Goal: Task Accomplishment & Management: Manage account settings

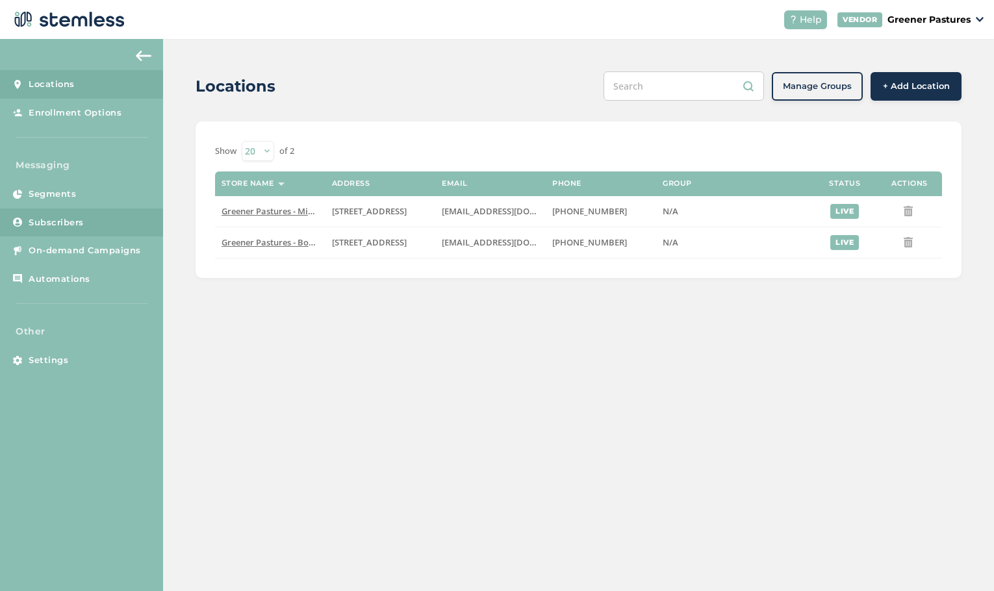
click at [63, 225] on span "Subscribers" at bounding box center [56, 222] width 55 height 13
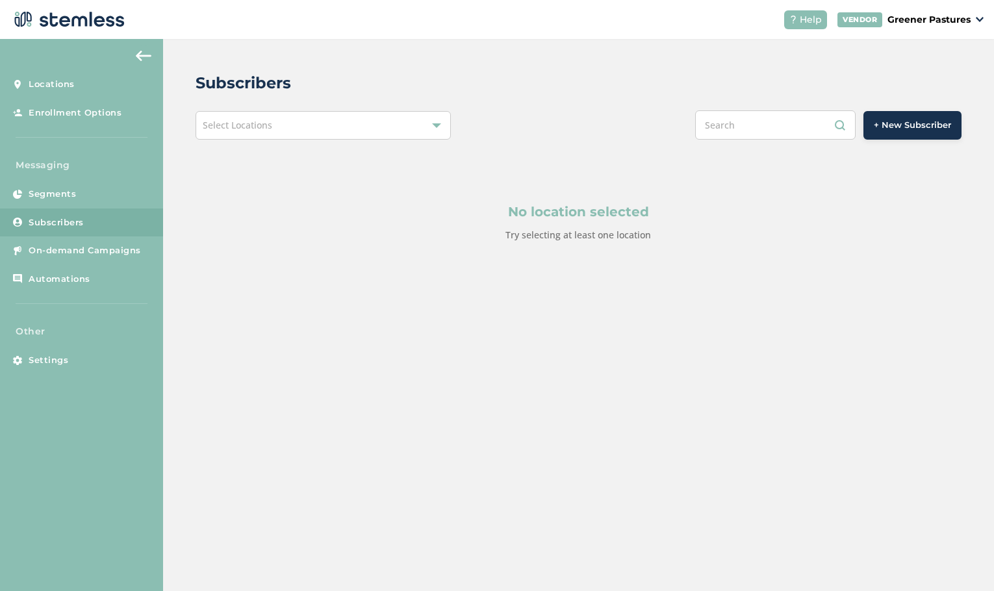
click at [369, 130] on div "Select Locations" at bounding box center [323, 125] width 255 height 29
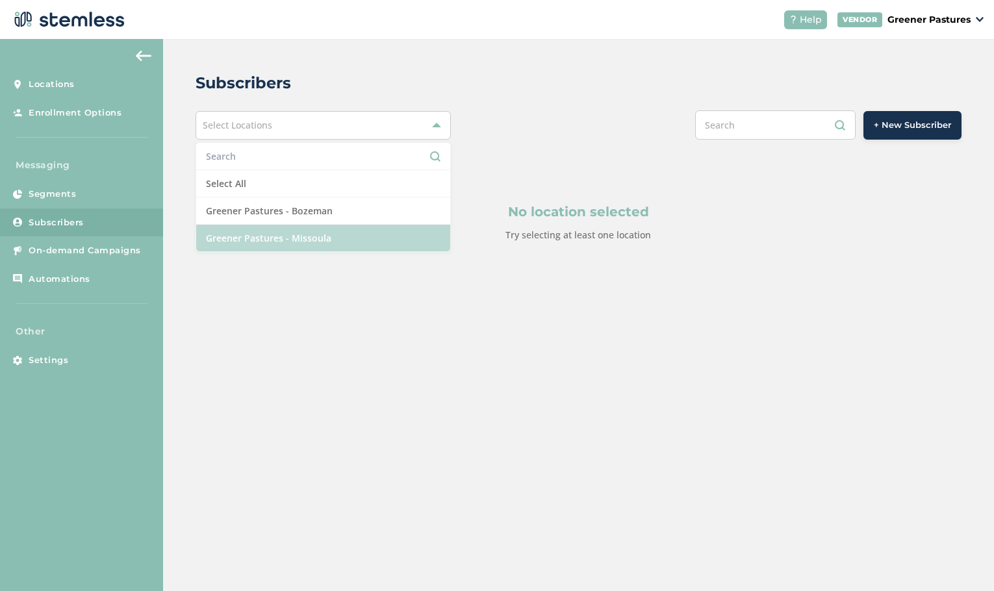
click at [325, 237] on li "Greener Pastures - Missoula" at bounding box center [323, 238] width 254 height 27
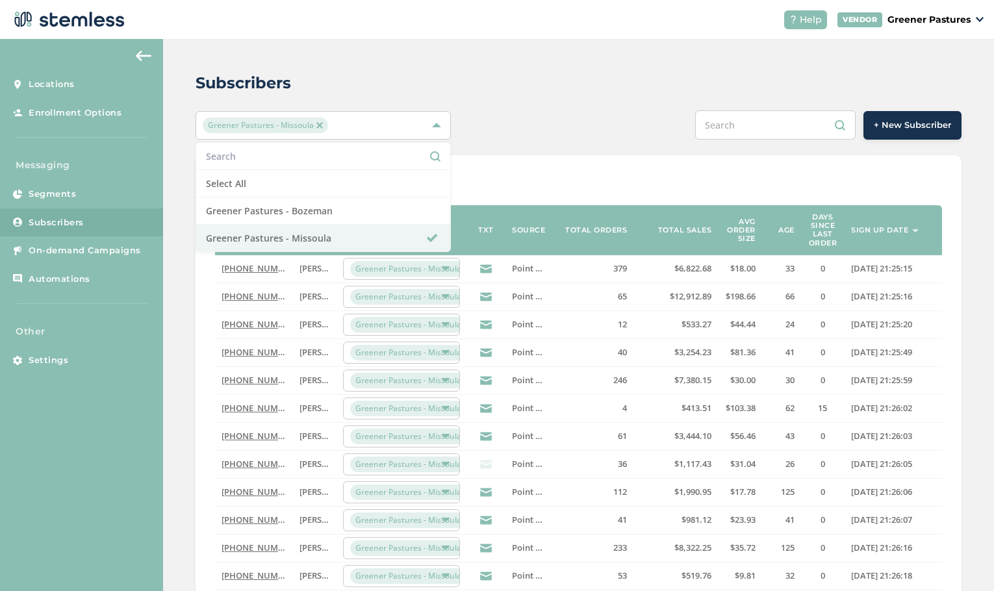
click at [584, 122] on div "+ New Subscriber" at bounding box center [738, 124] width 447 height 29
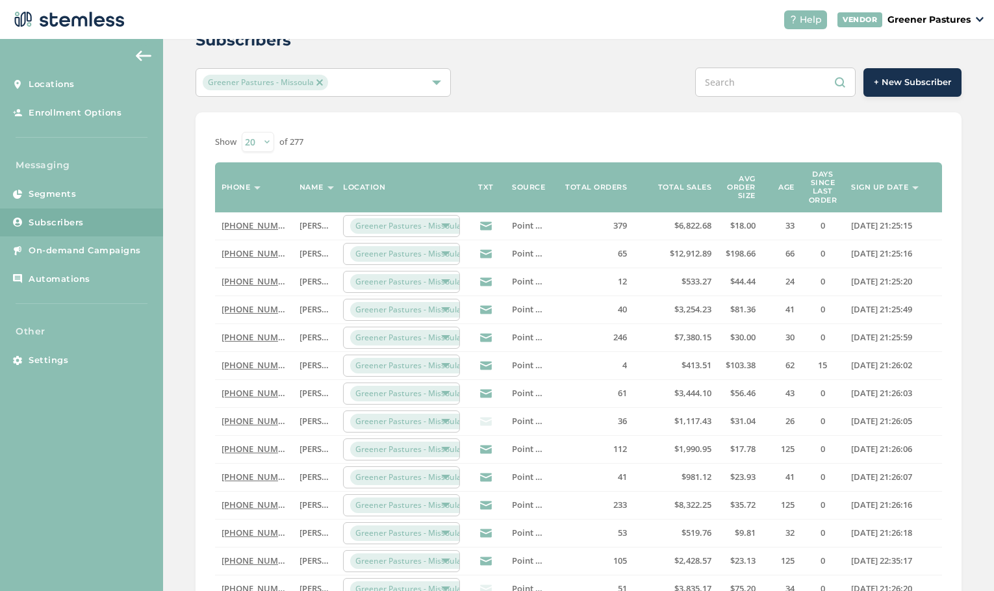
scroll to position [65, 0]
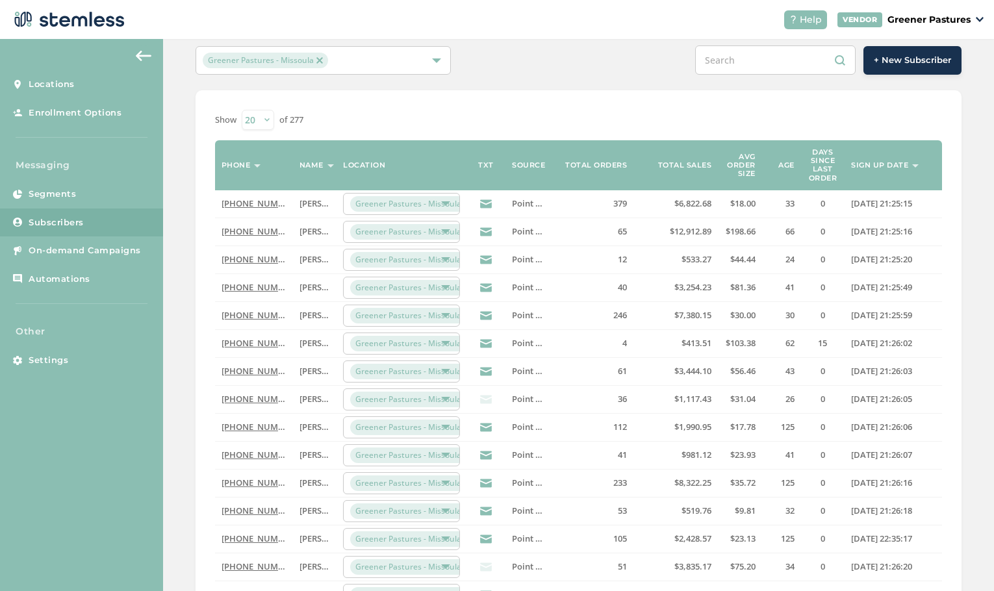
click at [315, 203] on span "[PERSON_NAME]" at bounding box center [333, 204] width 66 height 12
click at [242, 204] on link "[PHONE_NUMBER]" at bounding box center [259, 204] width 75 height 12
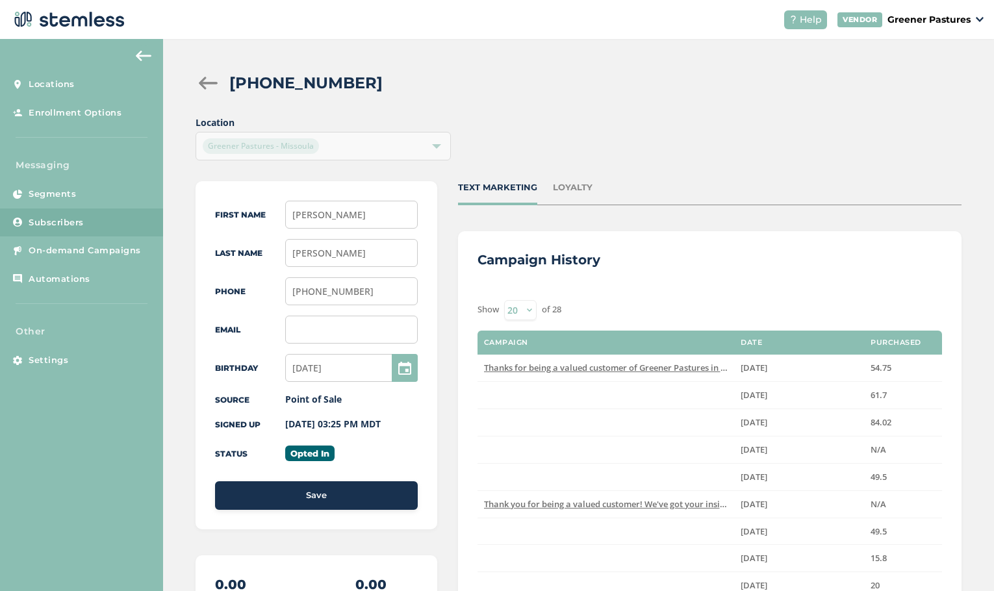
click at [207, 83] on div at bounding box center [209, 83] width 26 height 13
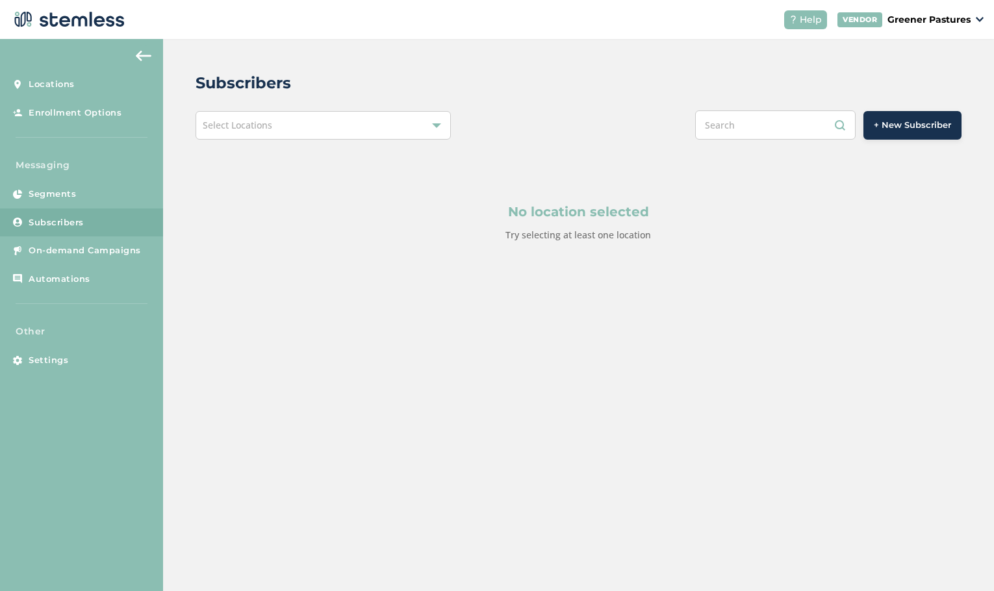
drag, startPoint x: 349, startPoint y: 117, endPoint x: 348, endPoint y: 123, distance: 6.5
click at [350, 118] on div "Select Locations" at bounding box center [323, 125] width 255 height 29
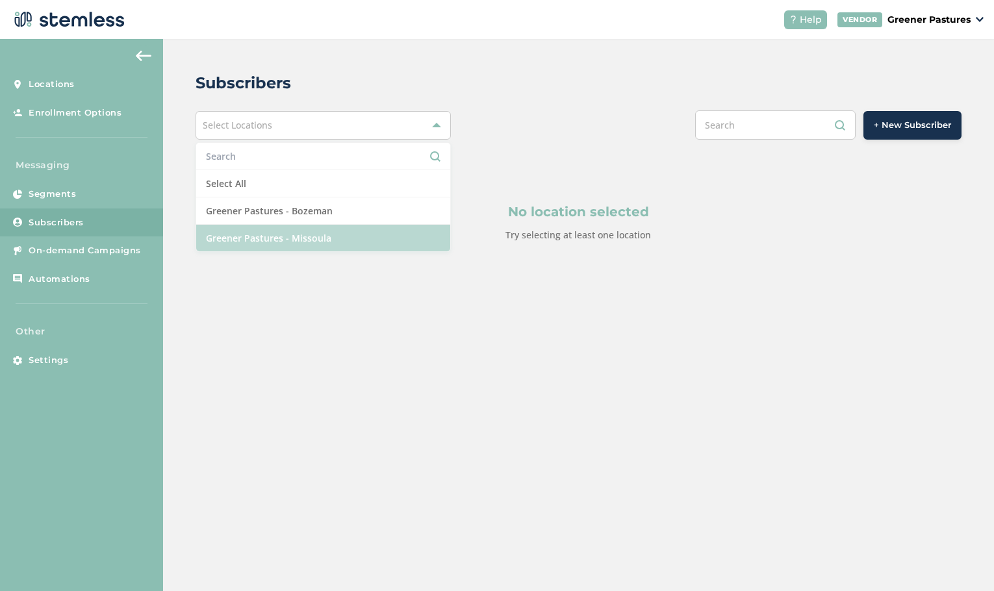
click at [329, 237] on li "Greener Pastures - Missoula" at bounding box center [323, 238] width 254 height 27
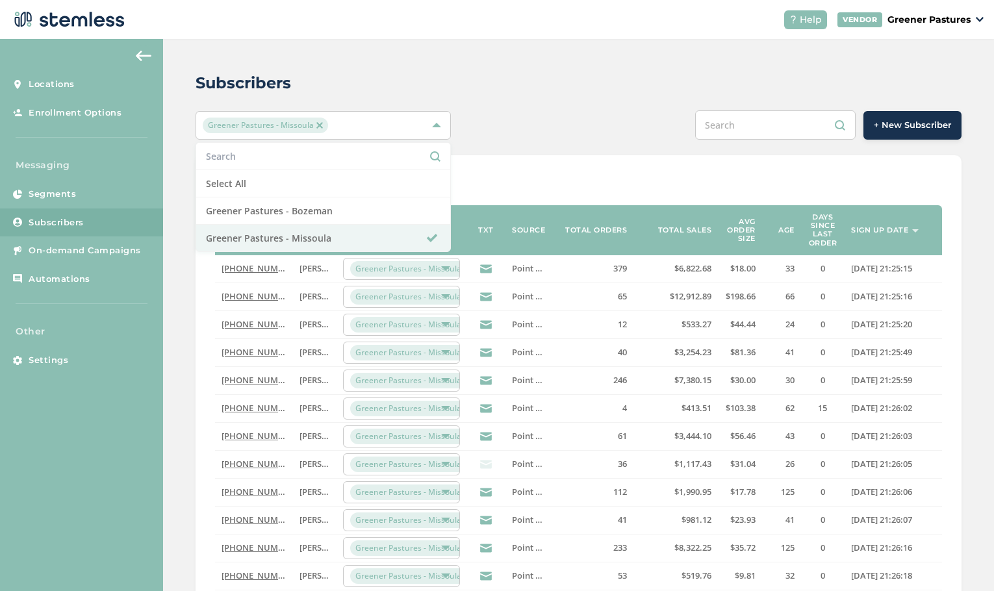
click at [592, 74] on div "Subscribers" at bounding box center [574, 82] width 756 height 23
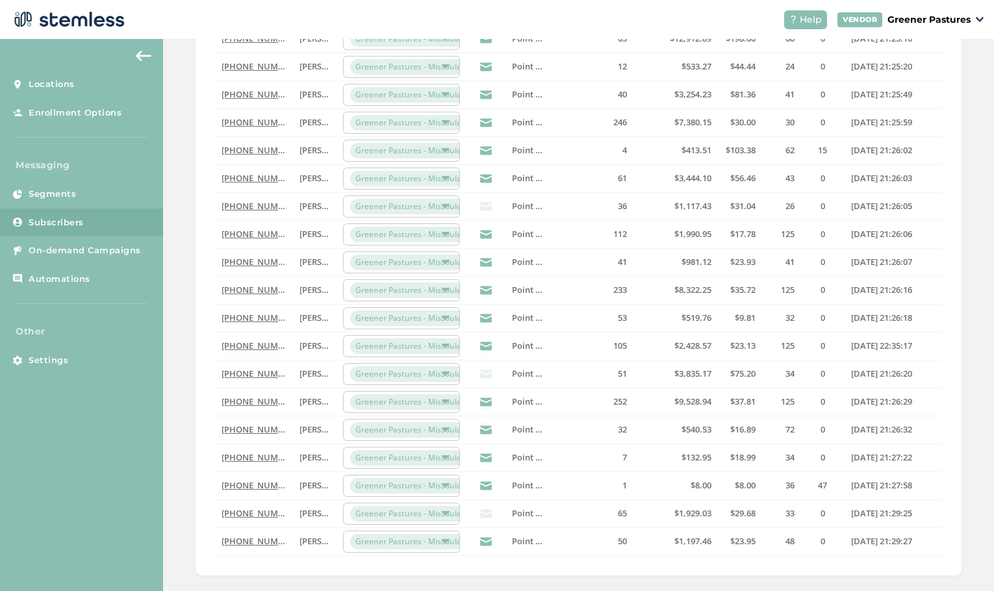
scroll to position [313, 0]
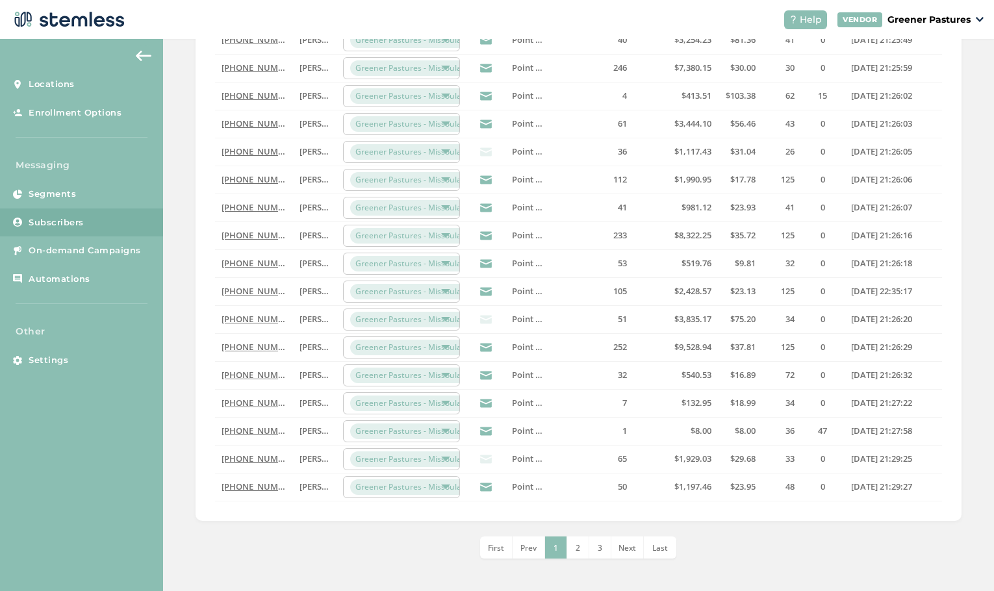
click at [577, 545] on span "2" at bounding box center [578, 548] width 5 height 11
click at [609, 549] on span "4" at bounding box center [611, 548] width 5 height 11
click at [620, 549] on span "6" at bounding box center [622, 548] width 5 height 11
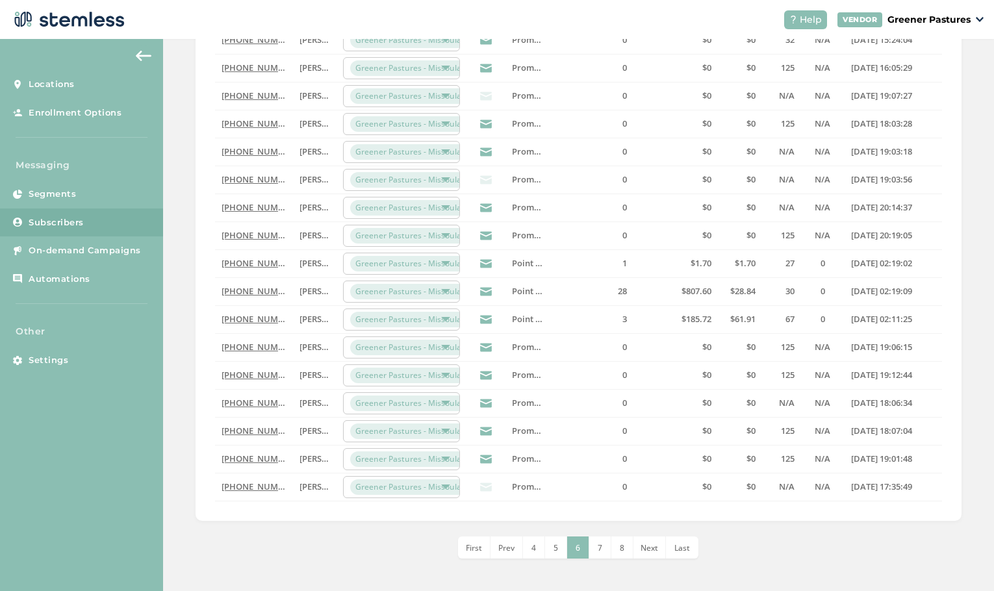
click at [472, 547] on span "First" at bounding box center [474, 548] width 16 height 11
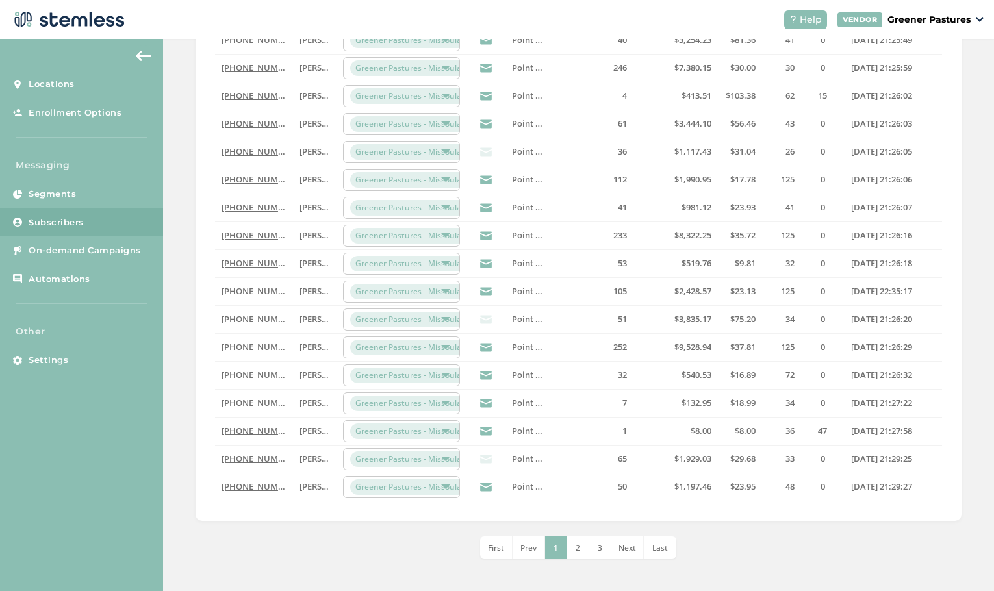
click at [576, 550] on span "2" at bounding box center [578, 548] width 5 height 11
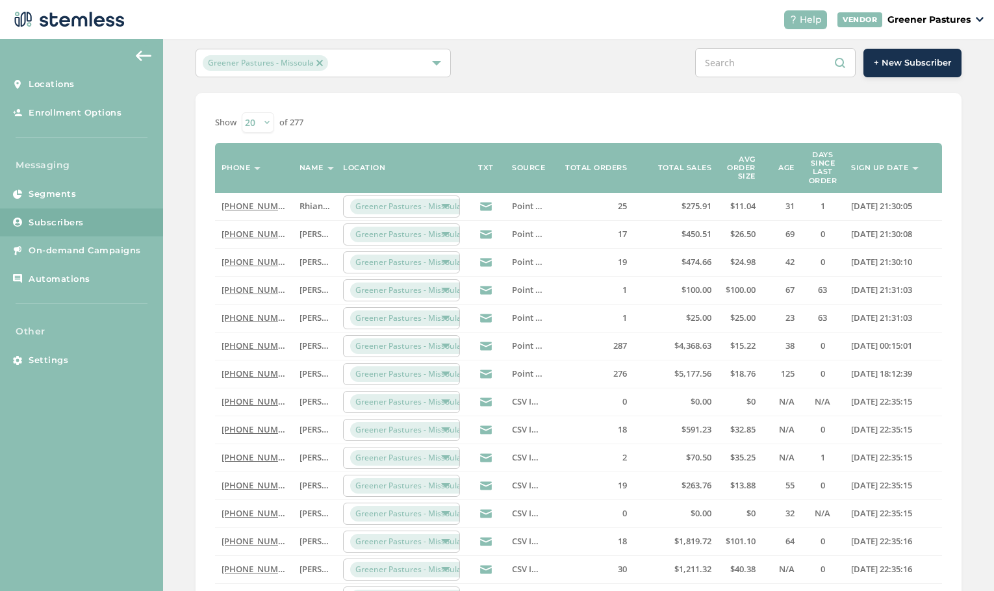
scroll to position [0, 0]
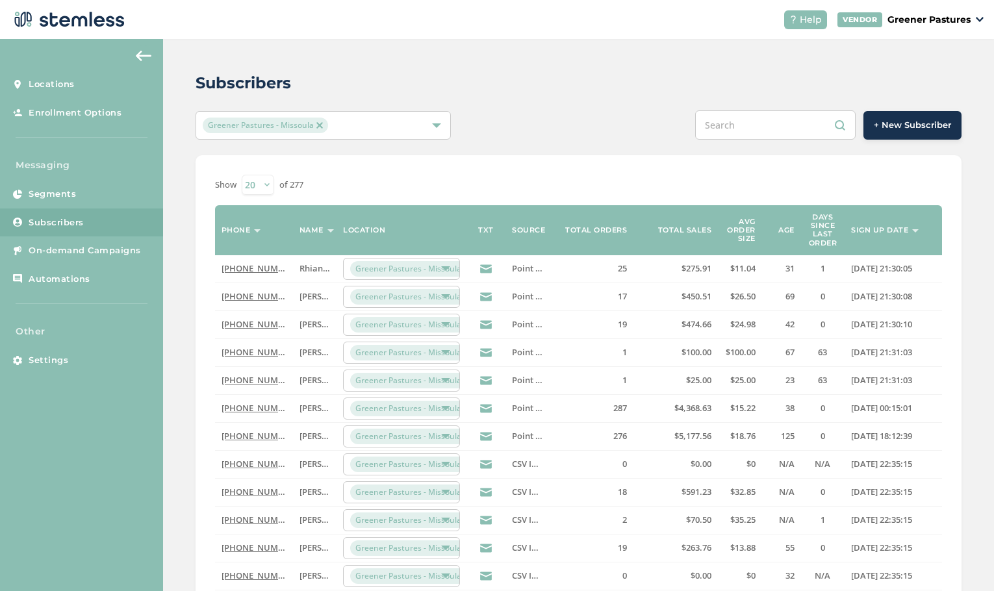
drag, startPoint x: 742, startPoint y: 120, endPoint x: 752, endPoint y: 118, distance: 9.9
click at [752, 118] on input "text" at bounding box center [775, 124] width 161 height 29
type input "[PERSON_NAME]"
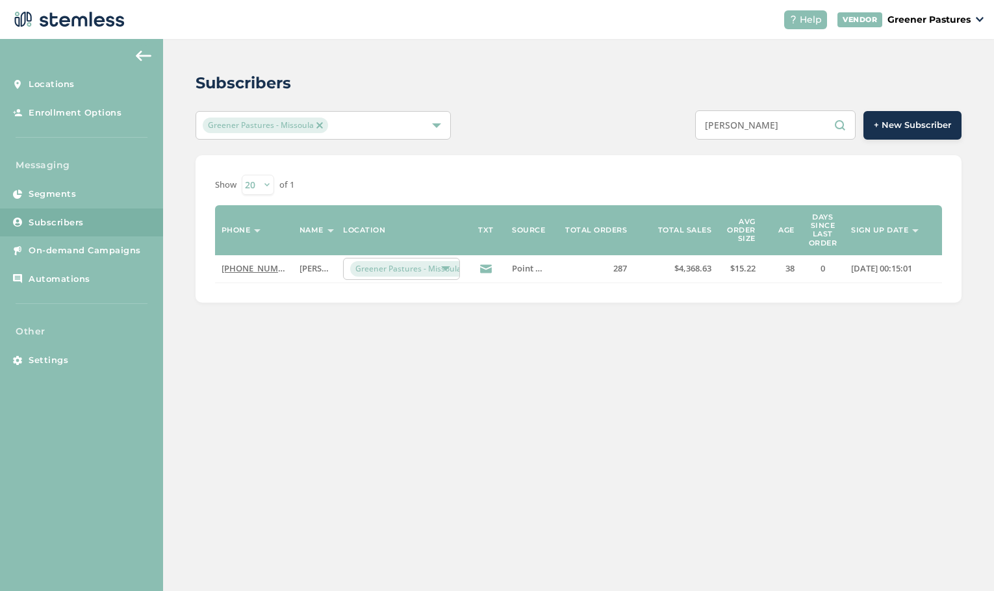
click at [970, 22] on p "Greener Pastures" at bounding box center [929, 20] width 83 height 14
click at [929, 96] on link "Logout" at bounding box center [938, 94] width 64 height 13
